Goal: Task Accomplishment & Management: Manage account settings

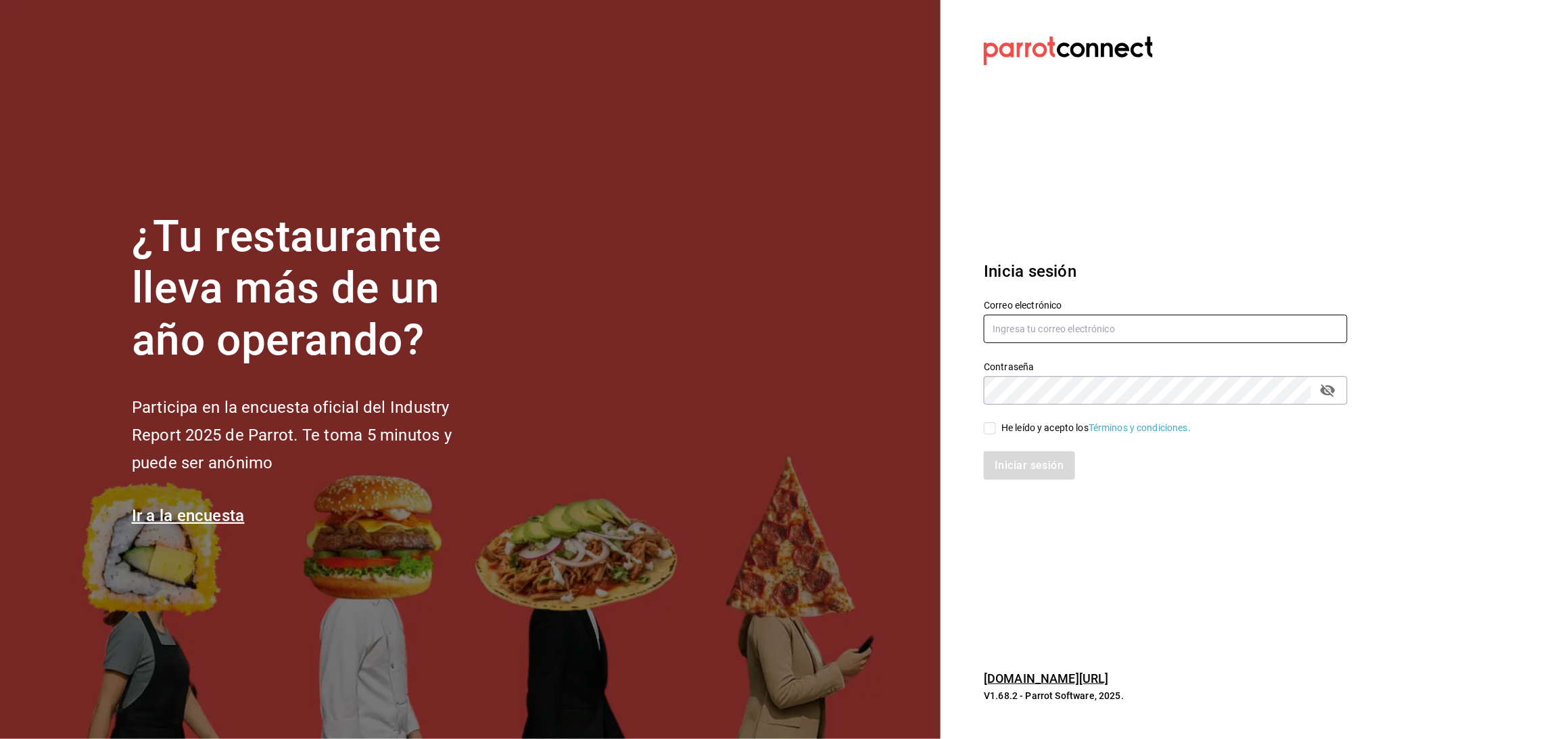
drag, startPoint x: 1045, startPoint y: 310, endPoint x: 1045, endPoint y: 337, distance: 27.0
click at [1045, 317] on div "Correo electrónico" at bounding box center [1166, 322] width 364 height 45
click at [1045, 337] on input "text" at bounding box center [1166, 329] width 364 height 28
type input "[EMAIL_ADDRESS][DOMAIN_NAME]"
click at [1324, 383] on icon "passwordField" at bounding box center [1328, 390] width 16 height 16
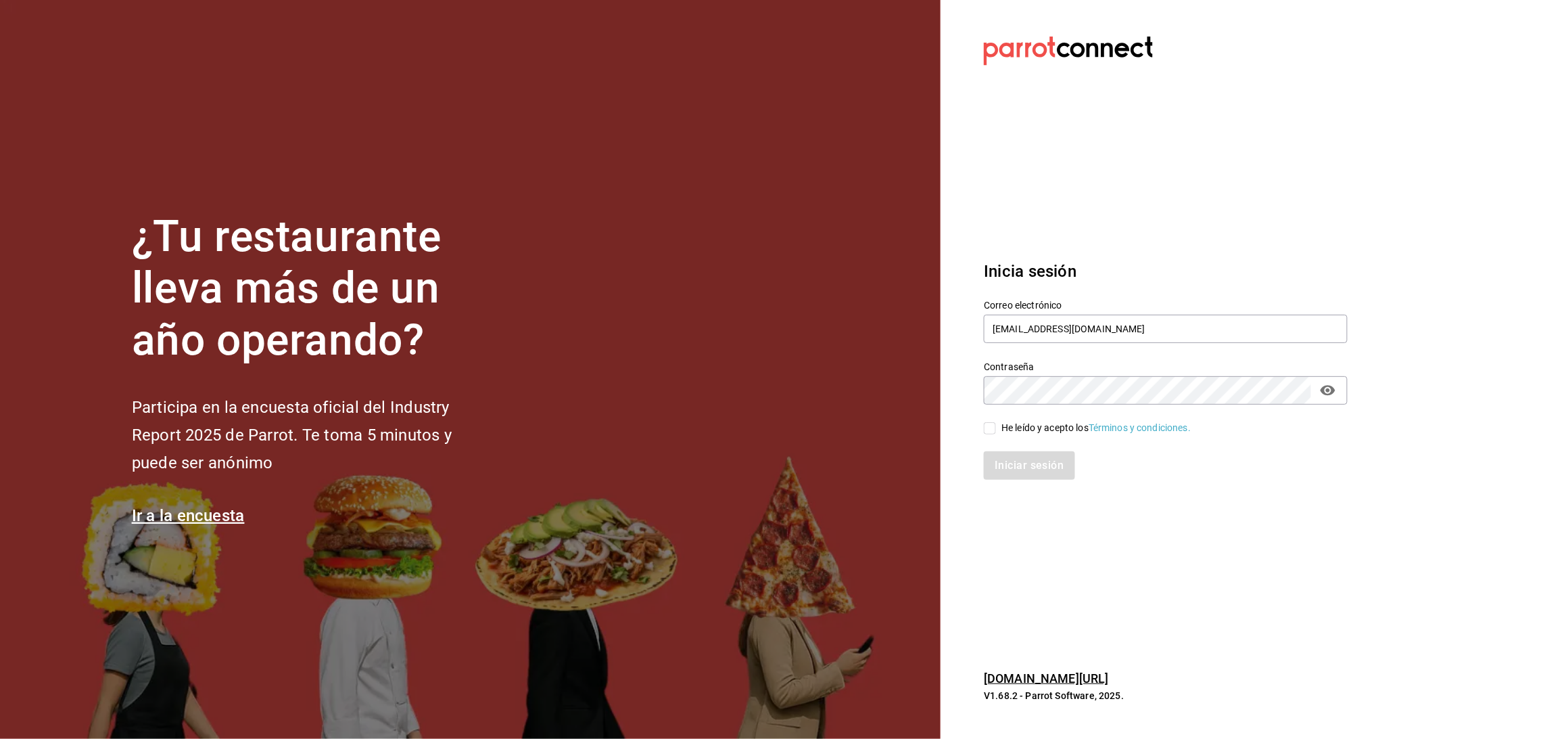
click at [989, 426] on input "He leído y acepto los Términos y condiciones." at bounding box center [989, 428] width 12 height 12
checkbox input "true"
click at [994, 460] on button "Iniciar sesión" at bounding box center [1030, 466] width 92 height 28
